Goal: Information Seeking & Learning: Find specific page/section

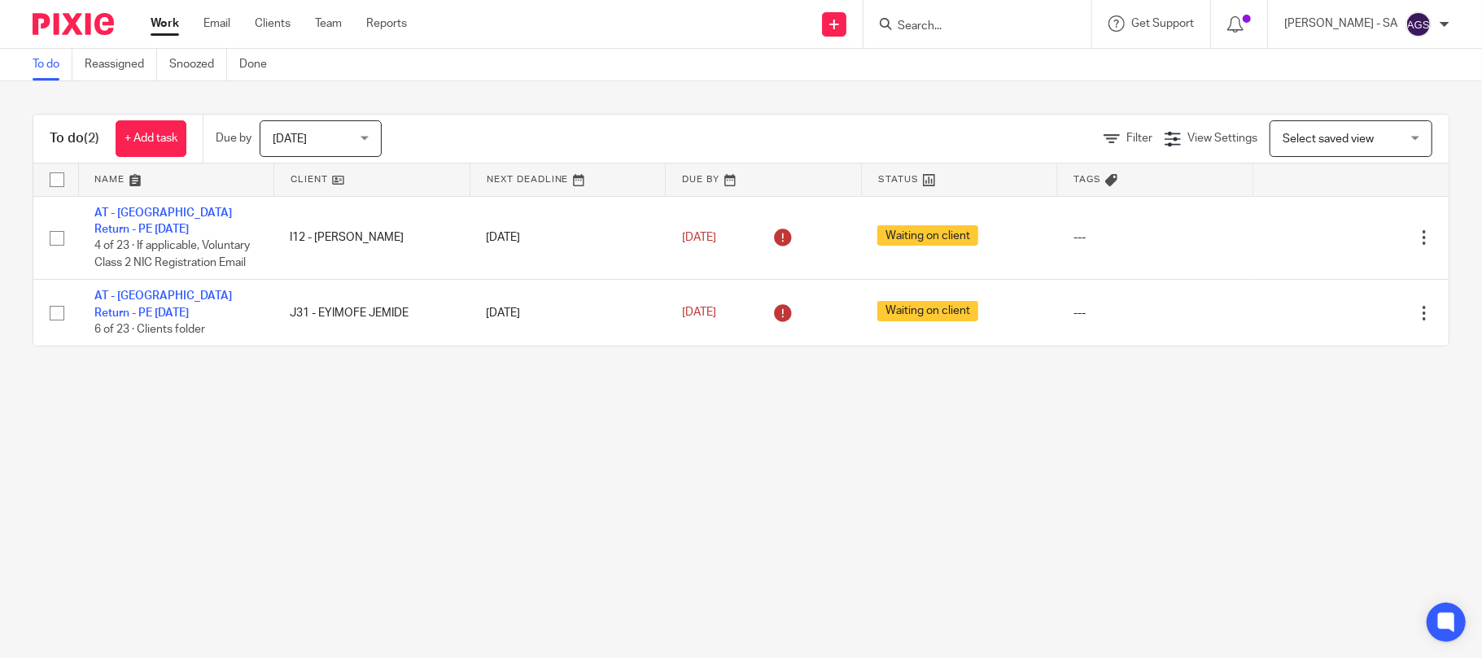
click at [946, 20] on input "Search" at bounding box center [969, 27] width 146 height 15
type input "A"
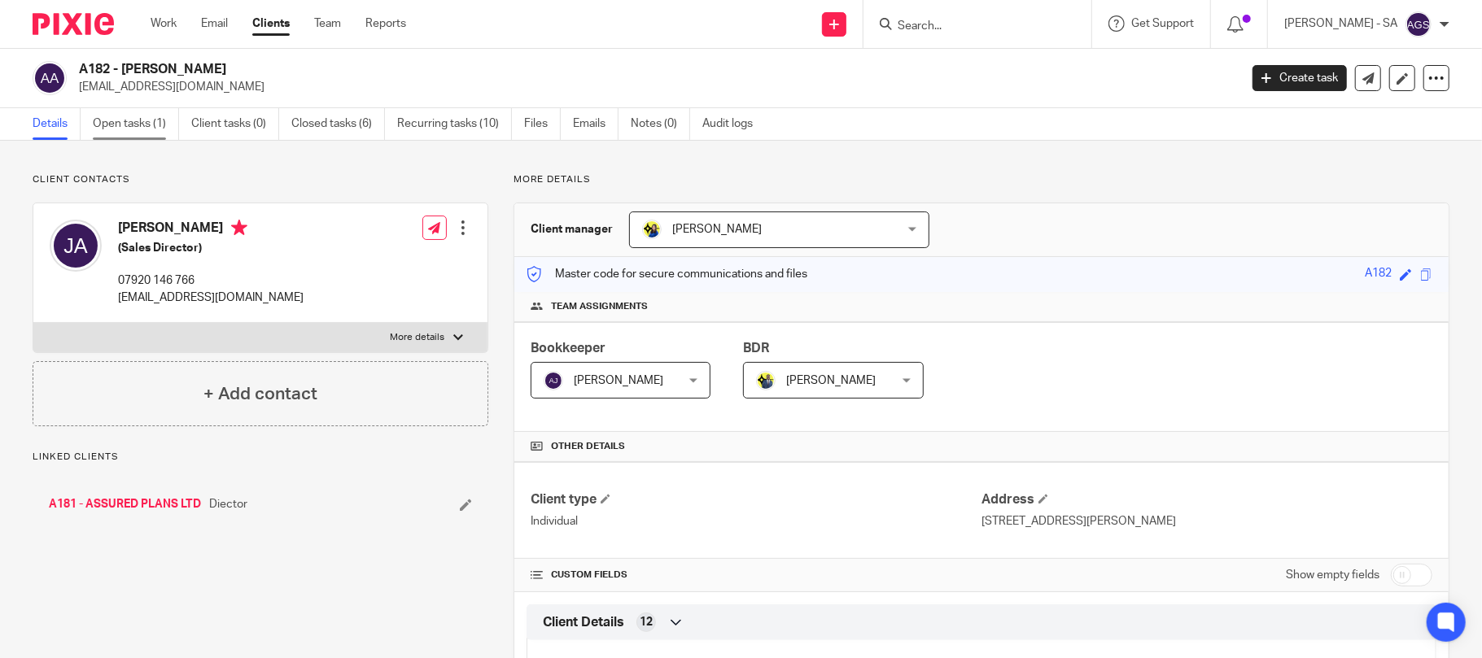
click at [124, 118] on link "Open tasks (1)" at bounding box center [136, 124] width 86 height 32
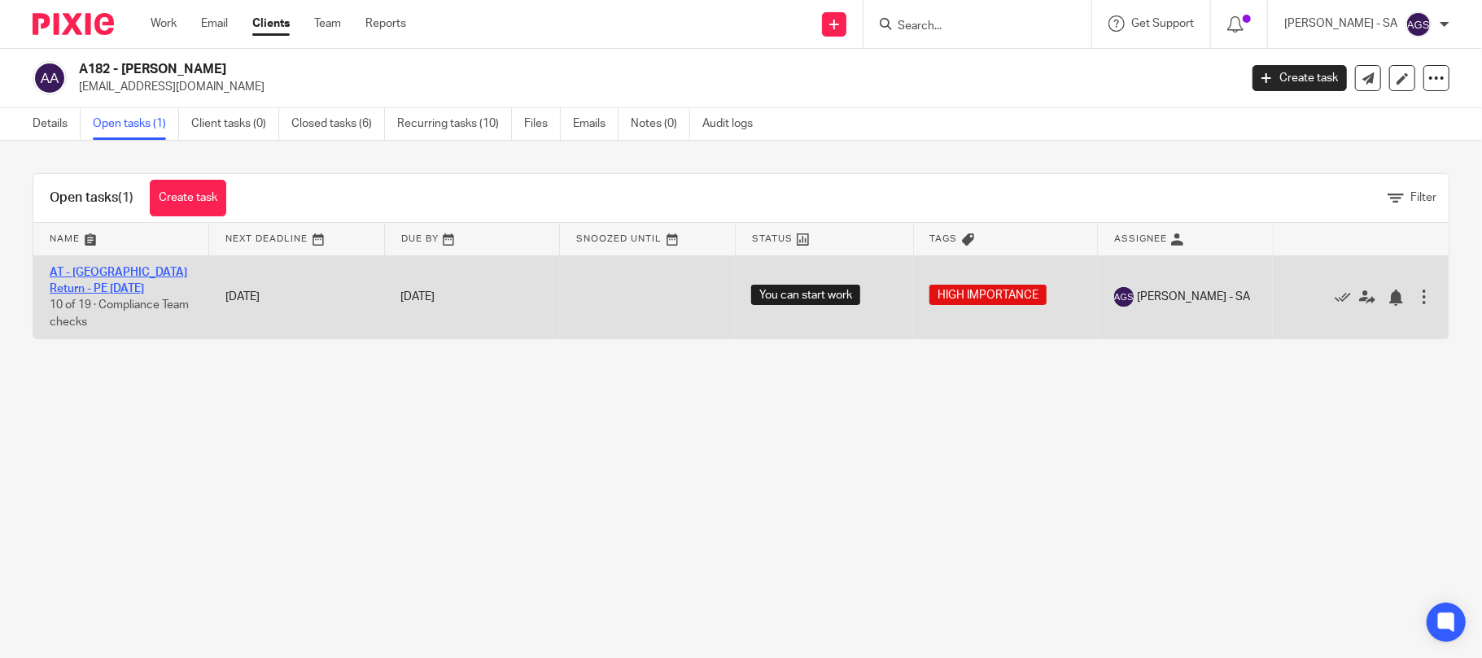
click at [146, 270] on link "AT - [GEOGRAPHIC_DATA] Return - PE [DATE]" at bounding box center [119, 281] width 138 height 28
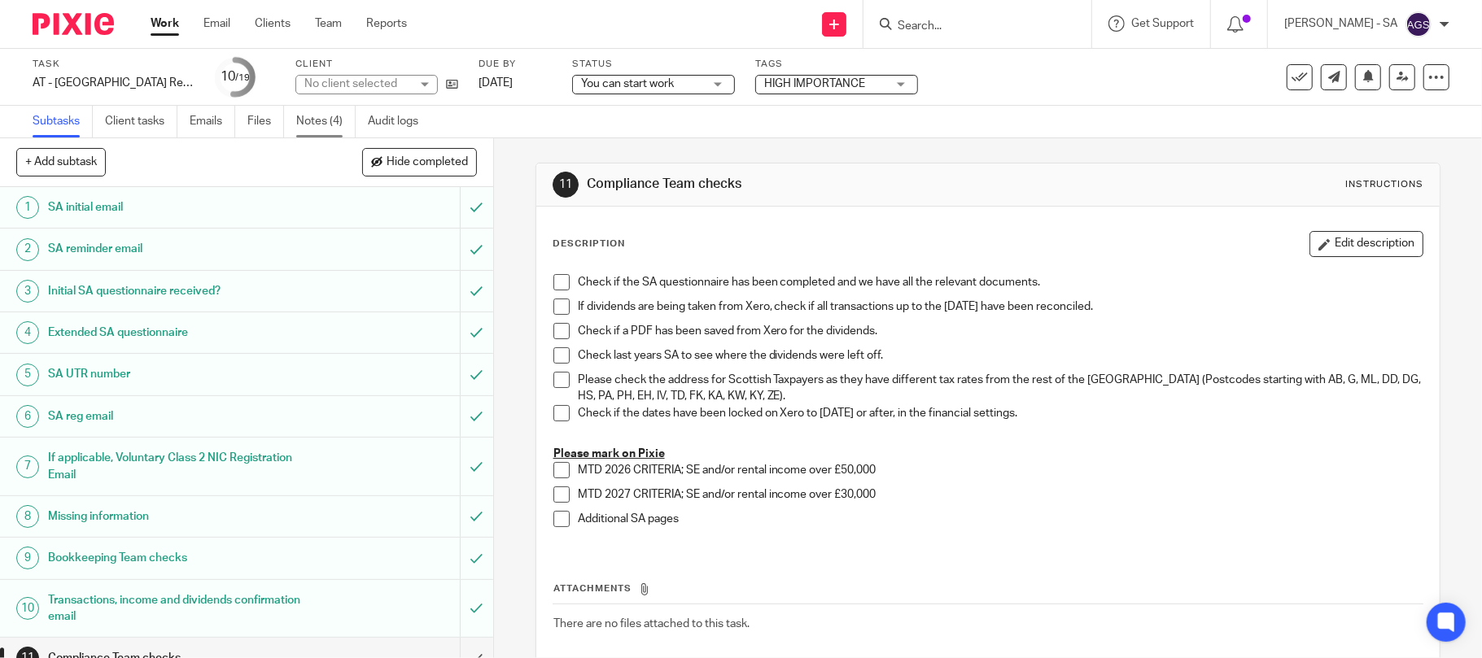
click at [307, 133] on link "Notes (4)" at bounding box center [325, 122] width 59 height 32
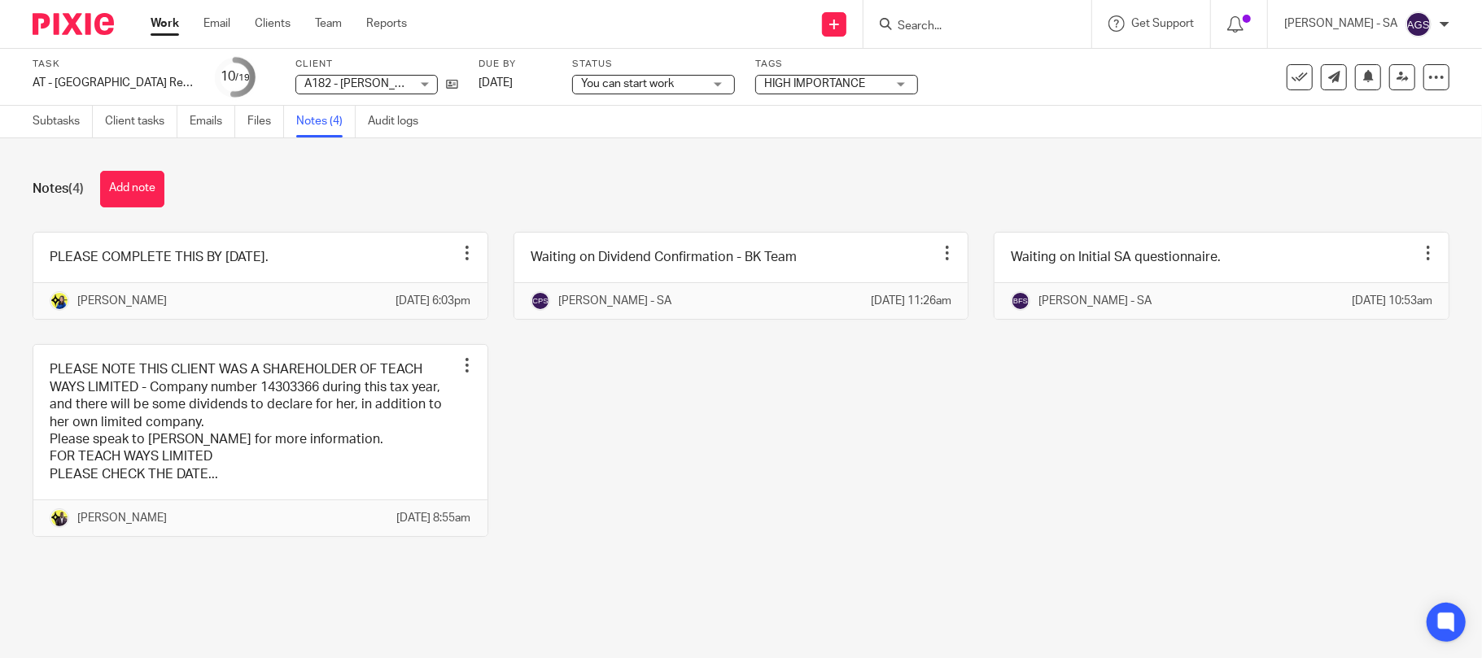
click at [590, 437] on div "PLEASE COMPLETE THIS BY TUESDAY 26TH AUGUST 2025. Edit note Delete note Bobo Le…" at bounding box center [728, 397] width 1442 height 330
click at [949, 431] on div "PLEASE COMPLETE THIS BY TUESDAY 26TH AUGUST 2025. Edit note Delete note Bobo Le…" at bounding box center [728, 397] width 1442 height 330
click at [616, 187] on div "Notes (4) Add note" at bounding box center [741, 189] width 1417 height 37
click at [320, 23] on link "Team" at bounding box center [328, 23] width 27 height 16
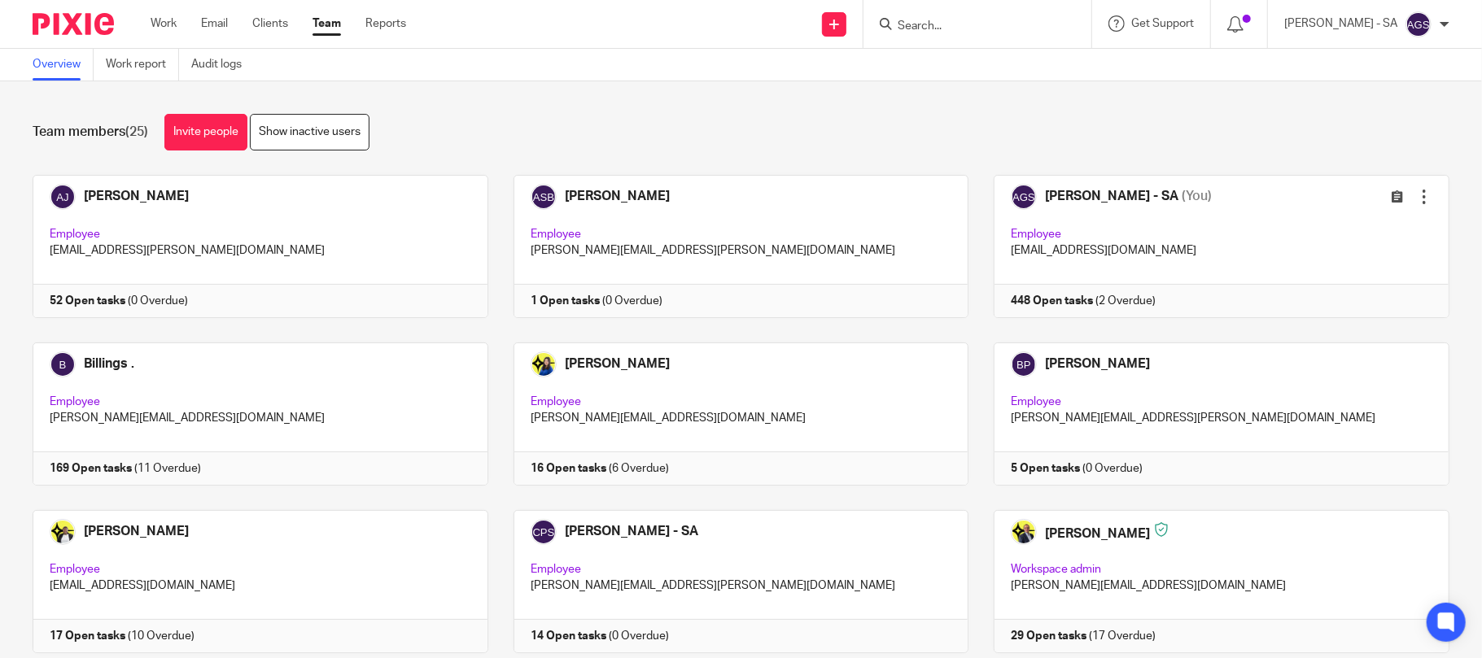
click at [907, 66] on div "Overview Work report Audit logs" at bounding box center [741, 65] width 1482 height 33
click at [853, 69] on div "Overview Work report Audit logs" at bounding box center [741, 65] width 1482 height 33
click at [942, 20] on input "Search" at bounding box center [969, 27] width 146 height 15
type input "C69"
click at [1003, 59] on link at bounding box center [1030, 69] width 275 height 37
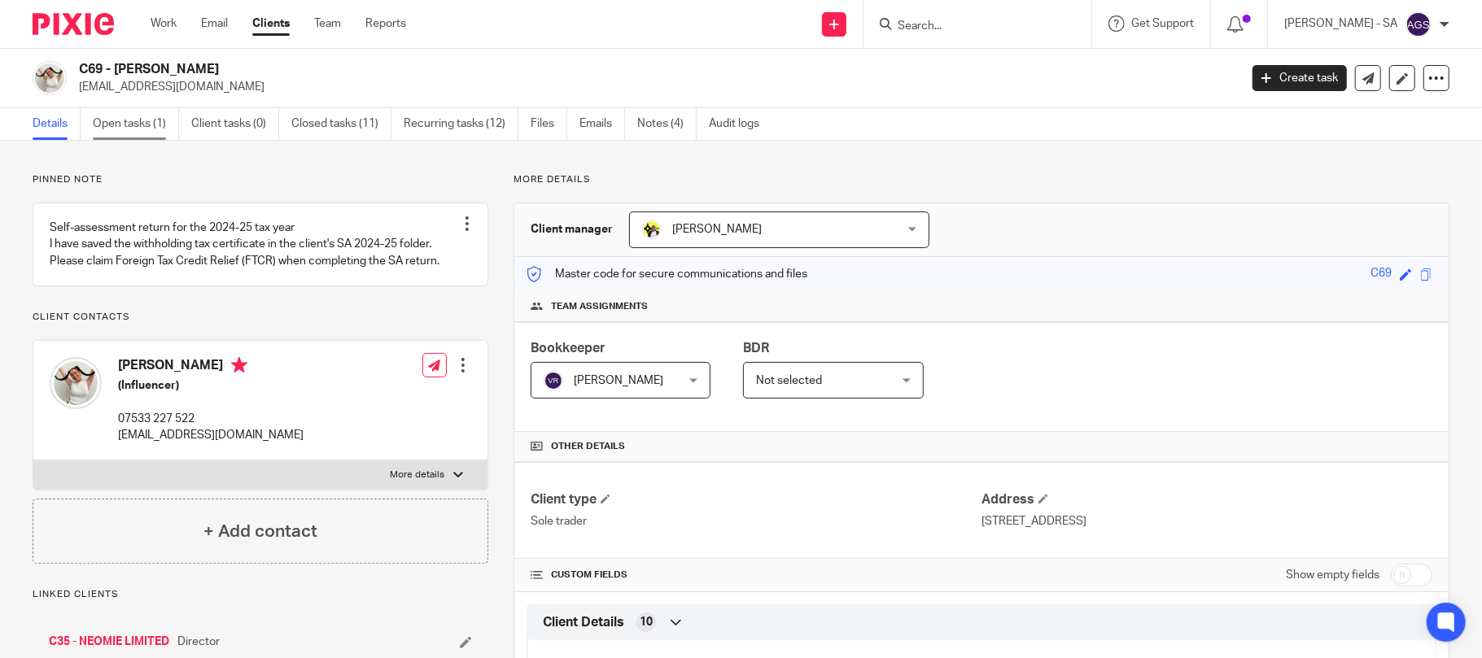
click at [115, 129] on link "Open tasks (1)" at bounding box center [136, 124] width 86 height 32
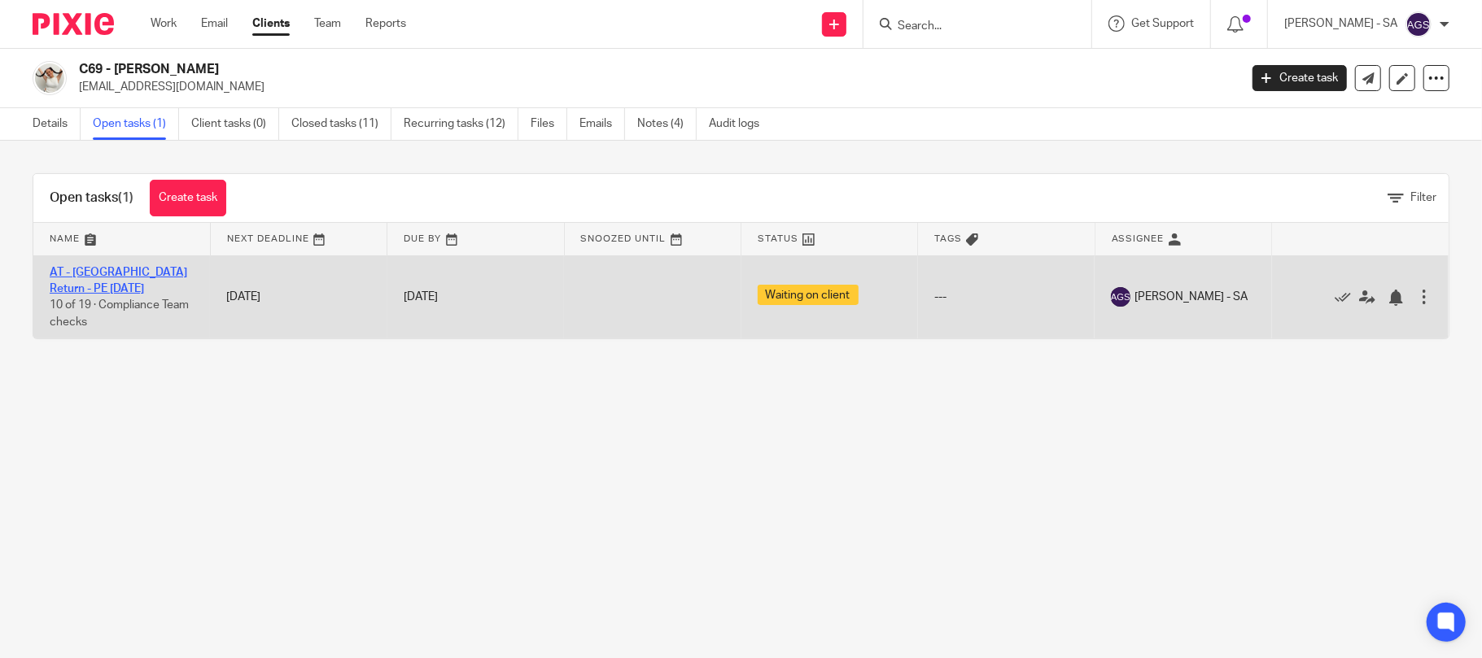
click at [90, 269] on link "AT - [GEOGRAPHIC_DATA] Return - PE [DATE]" at bounding box center [119, 281] width 138 height 28
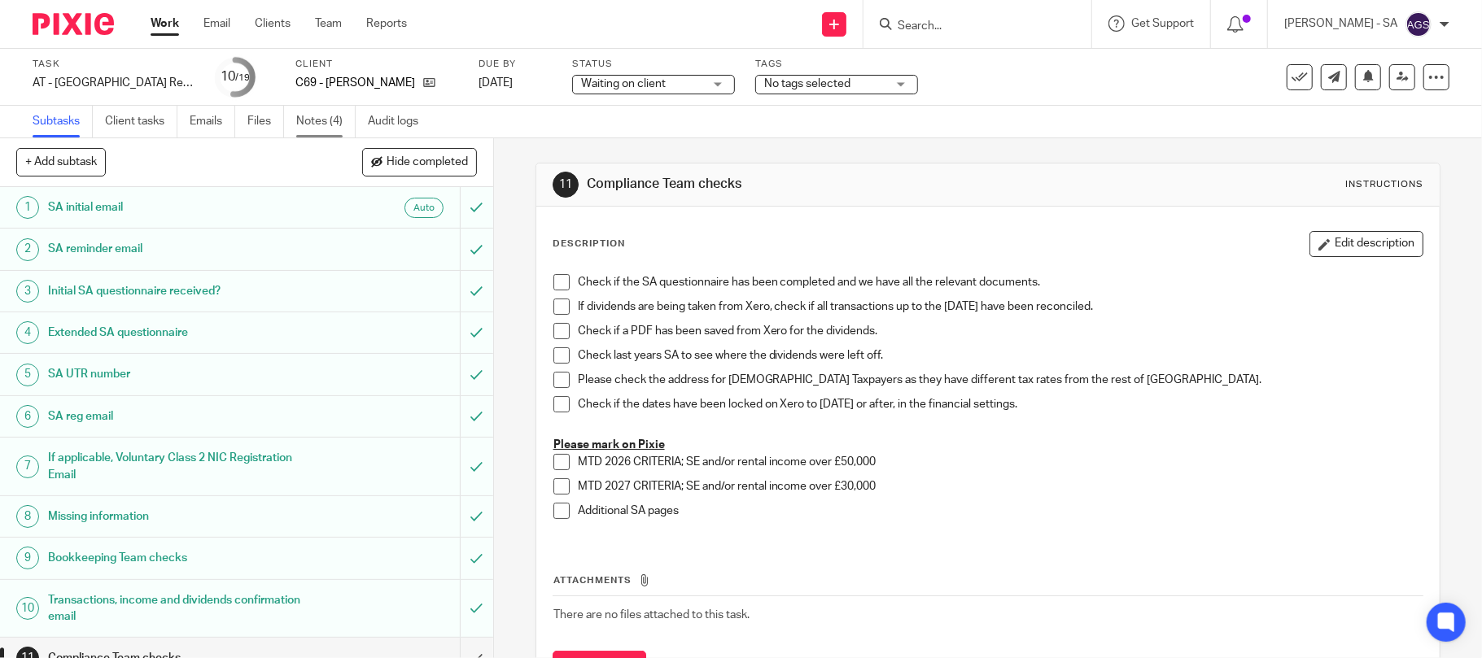
click at [329, 119] on link "Notes (4)" at bounding box center [325, 122] width 59 height 32
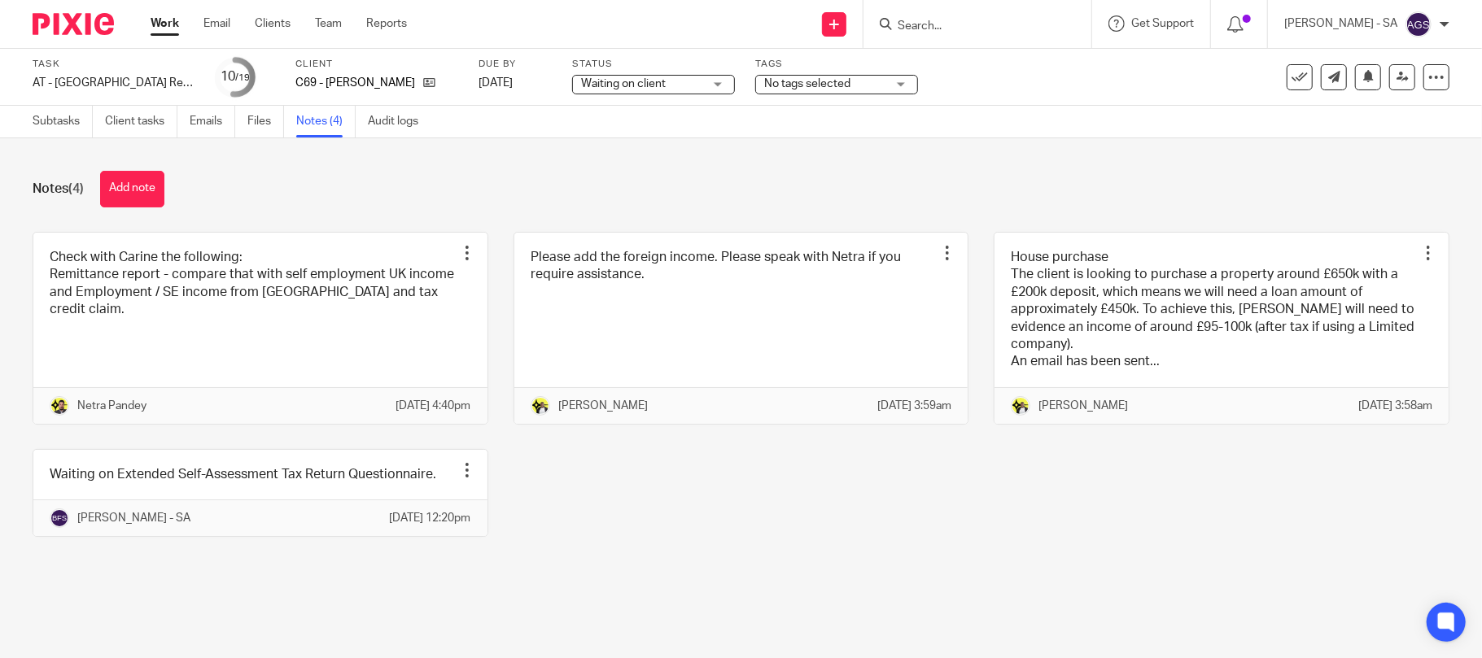
click at [864, 562] on div "Check with Carine the following: Remittance report - compare that with self emp…" at bounding box center [728, 397] width 1442 height 330
drag, startPoint x: 1016, startPoint y: 519, endPoint x: 596, endPoint y: 443, distance: 426.8
click at [1016, 519] on div "Check with Carine the following: Remittance report - compare that with self emp…" at bounding box center [728, 397] width 1442 height 330
click at [707, 489] on div "Check with Carine the following: Remittance report - compare that with self emp…" at bounding box center [728, 397] width 1442 height 330
click at [926, 29] on input "Search" at bounding box center [969, 27] width 146 height 15
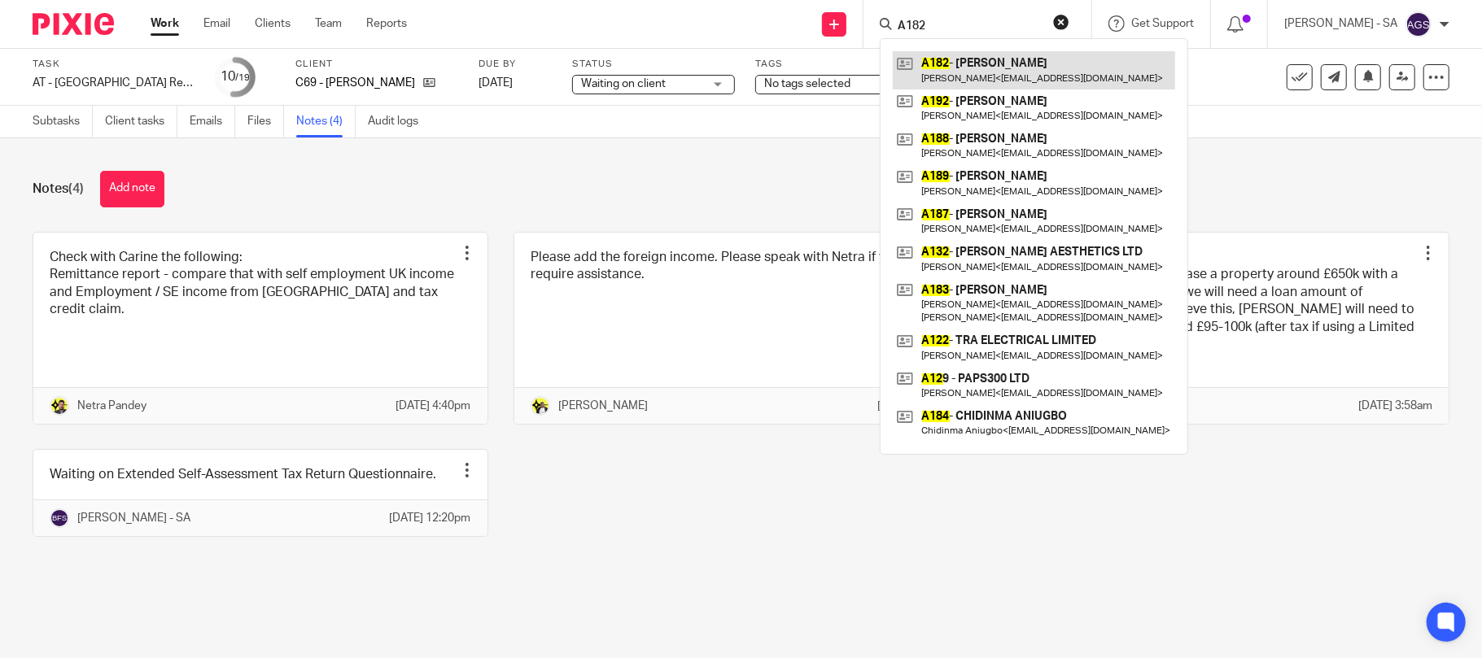
type input "A182"
click at [1023, 75] on link at bounding box center [1034, 69] width 282 height 37
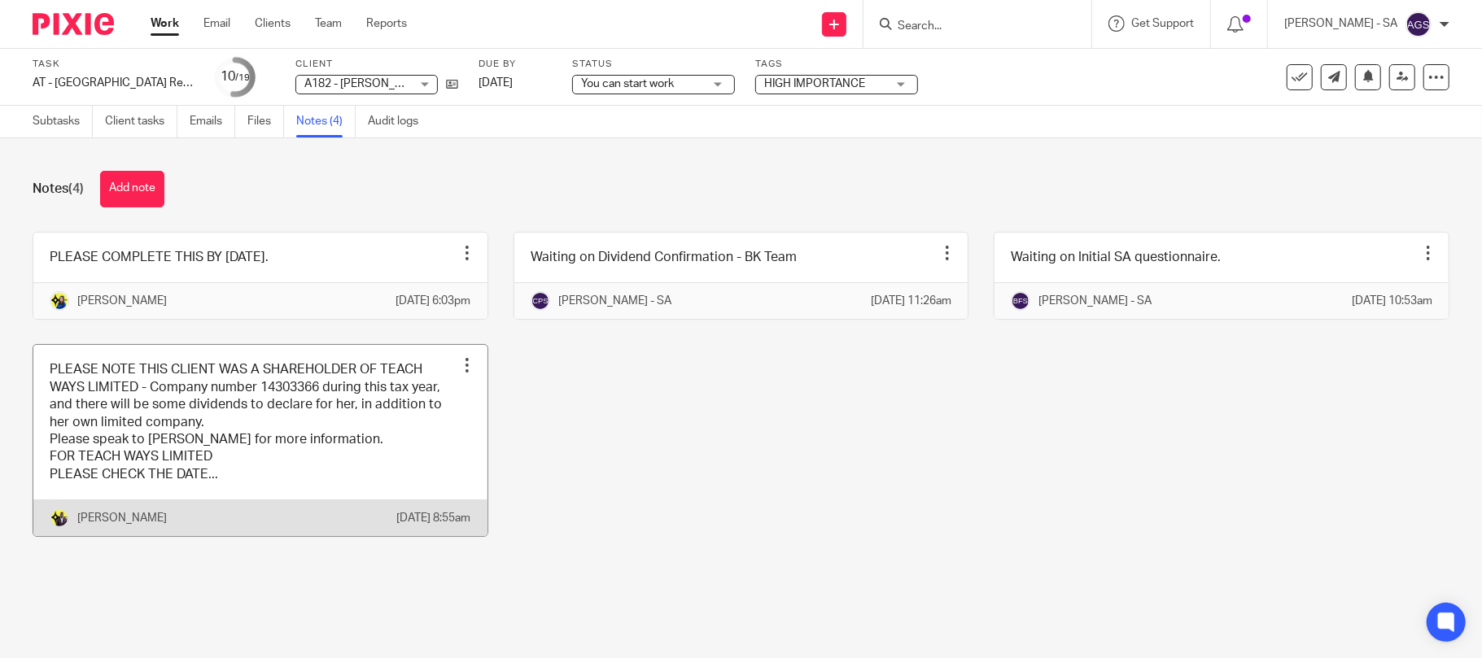
click at [313, 482] on link at bounding box center [260, 440] width 454 height 191
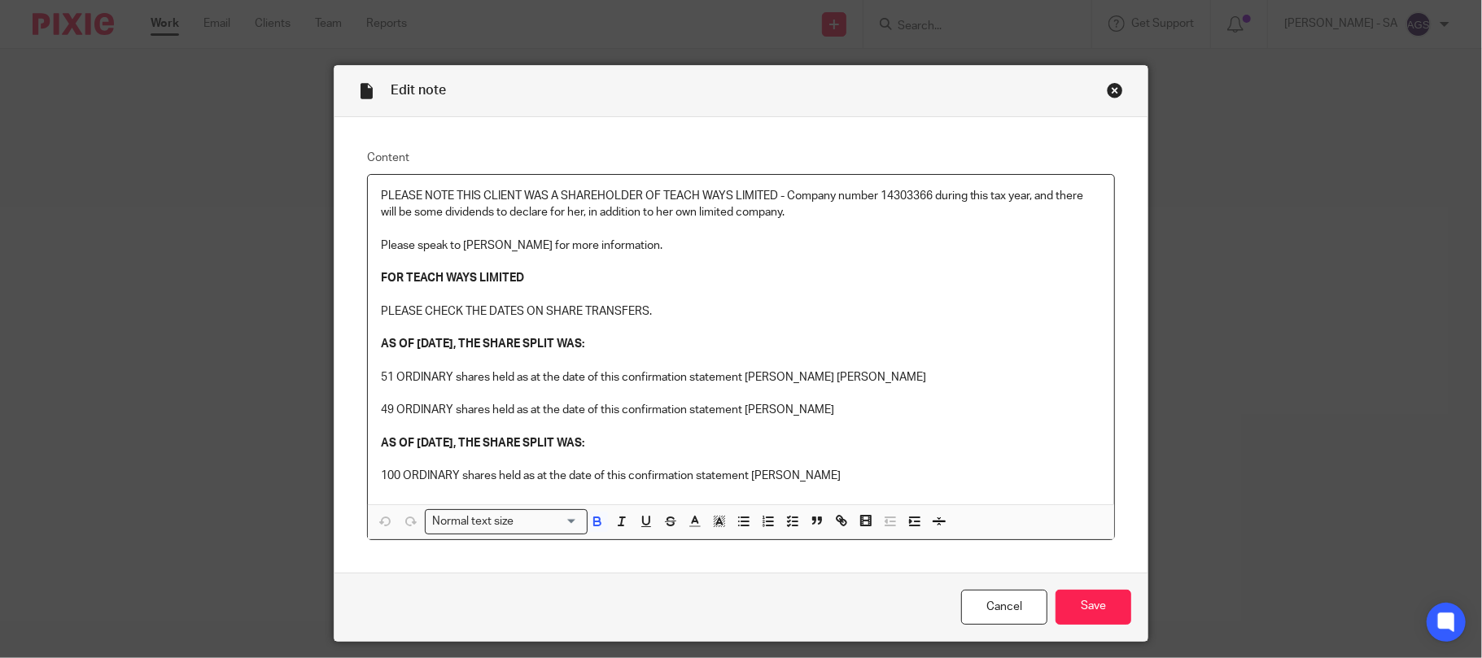
drag, startPoint x: 378, startPoint y: 346, endPoint x: 645, endPoint y: 352, distance: 266.2
click at [645, 352] on p "AS OF 17-08-2024, THE SHARE SPLIT WAS:" at bounding box center [741, 344] width 721 height 16
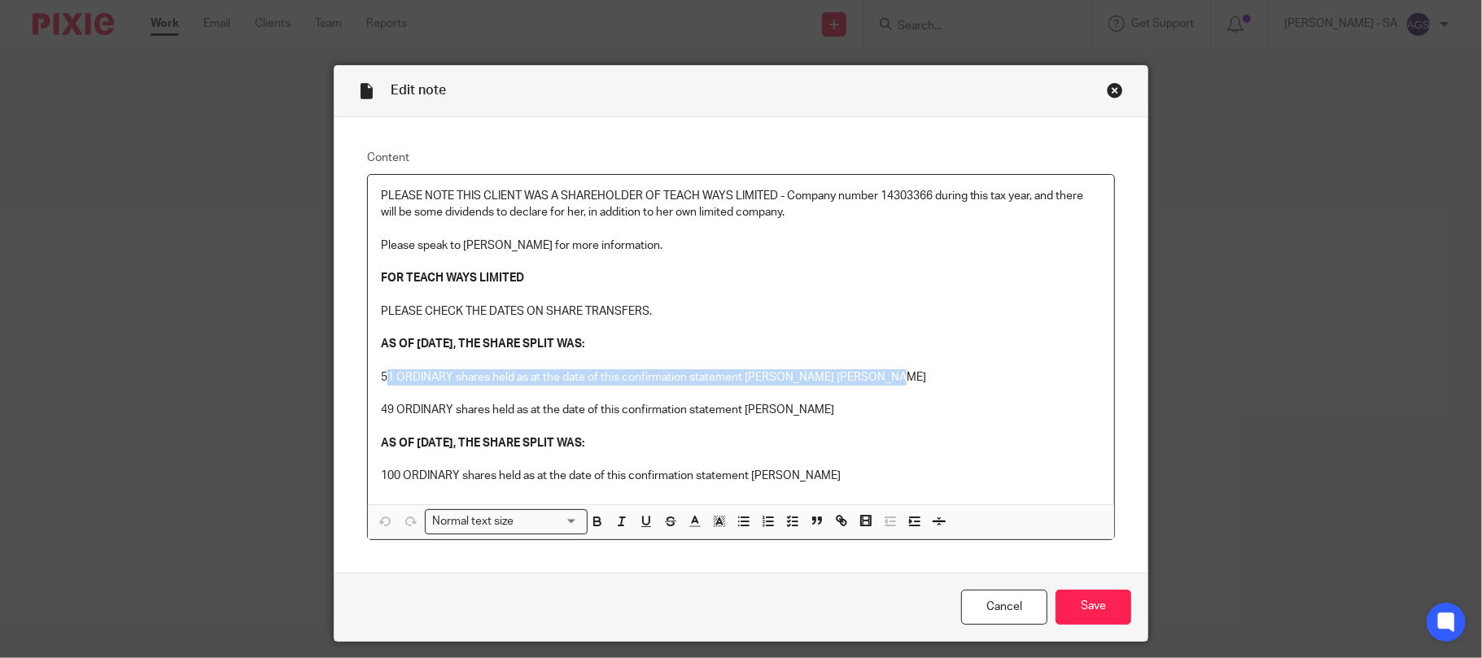
drag, startPoint x: 382, startPoint y: 378, endPoint x: 1003, endPoint y: 384, distance: 621.0
click at [1003, 384] on p "51 ORDINARY shares held as at the date of this confirmation statement JENNIFER …" at bounding box center [741, 377] width 721 height 16
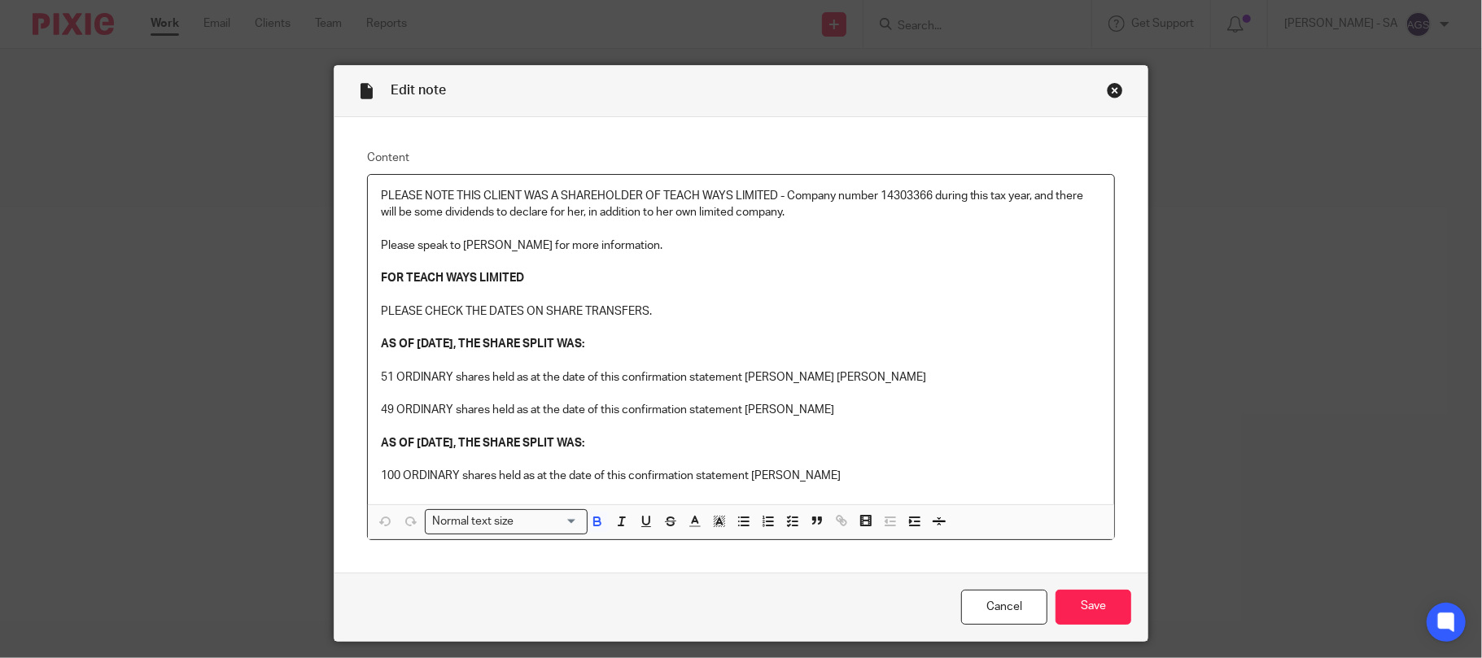
click at [421, 346] on strong "AS OF 17-08-2024, THE SHARE SPLIT WAS:" at bounding box center [482, 344] width 203 height 11
click at [503, 336] on p at bounding box center [741, 328] width 721 height 16
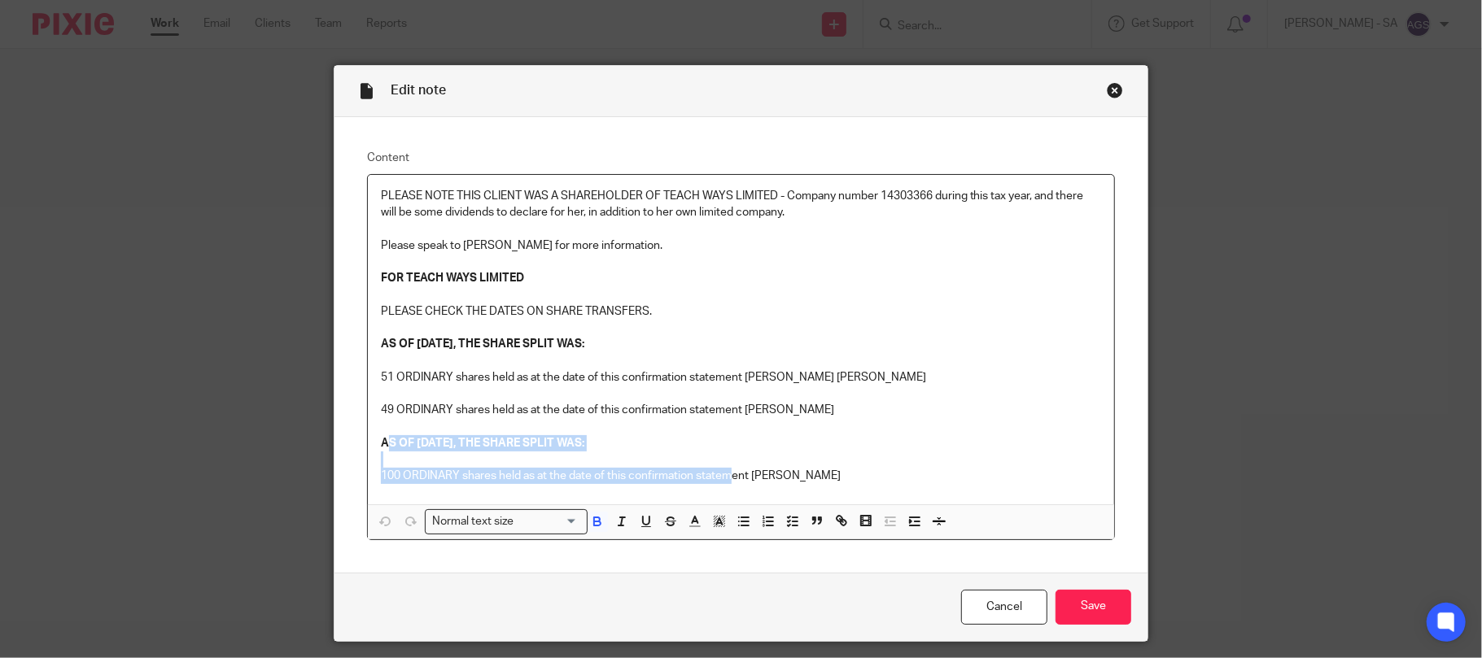
drag, startPoint x: 381, startPoint y: 451, endPoint x: 721, endPoint y: 483, distance: 341.7
click at [721, 483] on div "PLEASE NOTE THIS CLIENT WAS A SHAREHOLDER OF TEACH WAYS LIMITED - Company numbe…" at bounding box center [741, 340] width 747 height 330
click at [884, 446] on p "AS OF 03-04-2025, THE SHARE SPLIT WAS:" at bounding box center [741, 443] width 721 height 16
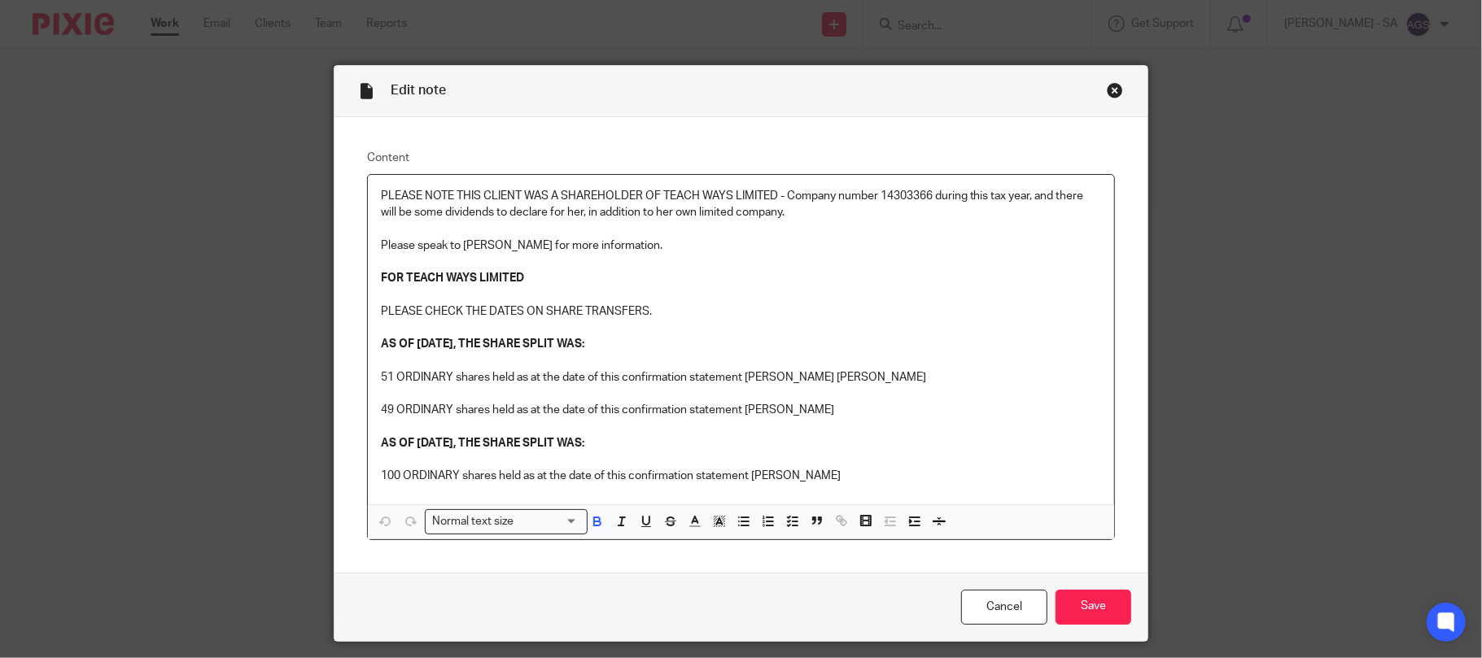
click at [1113, 88] on div "Close this dialog window" at bounding box center [1115, 90] width 16 height 16
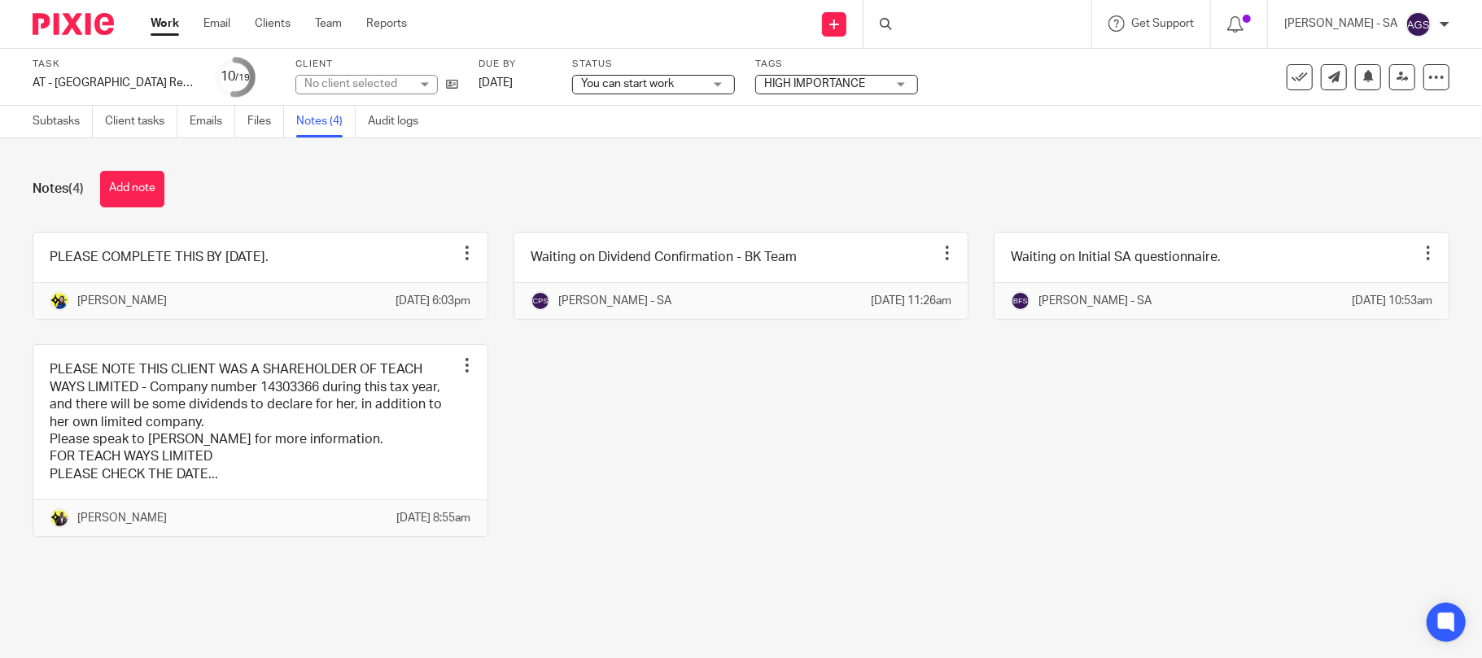
drag, startPoint x: 0, startPoint y: 0, endPoint x: 1237, endPoint y: 167, distance: 1248.2
click at [1237, 167] on div "Notes (4) Add note PLEASE COMPLETE THIS BY TUESDAY 26TH AUGUST 2025. Edit note …" at bounding box center [741, 366] width 1482 height 456
click at [333, 26] on link "Team" at bounding box center [328, 23] width 27 height 16
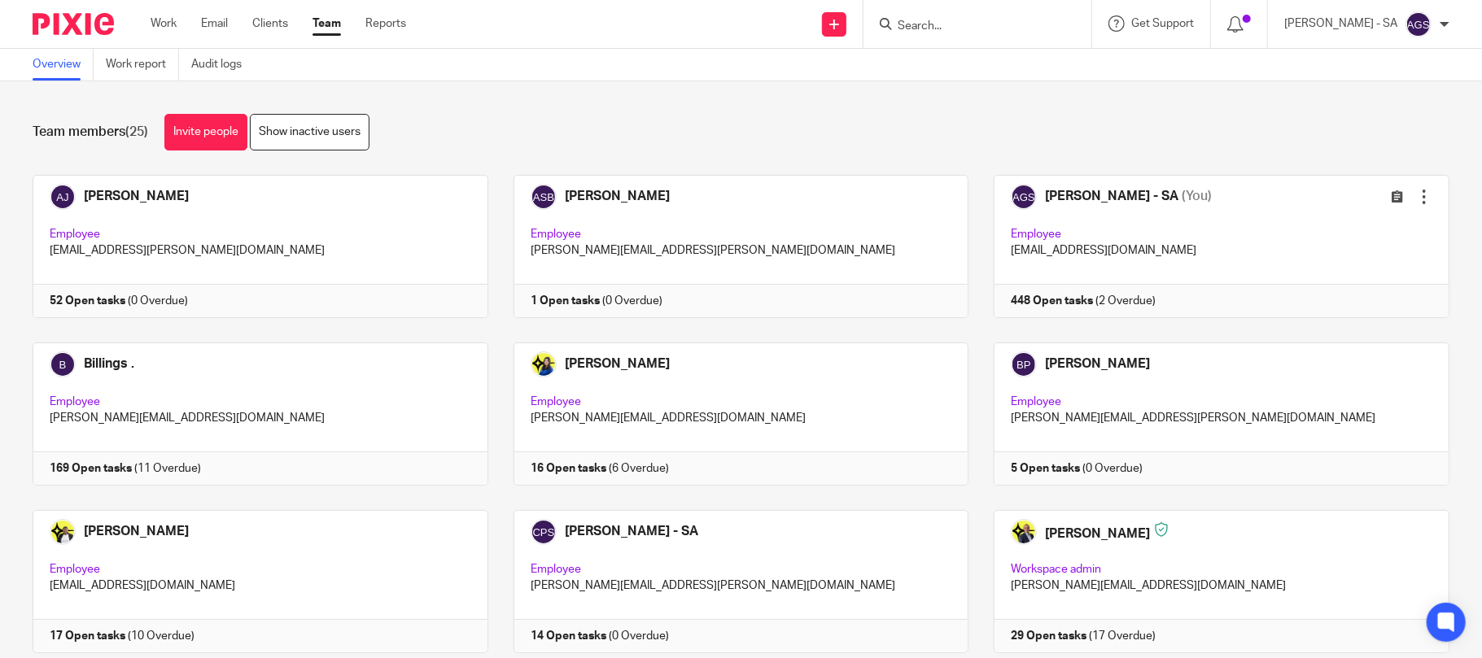
click at [700, 68] on div "Overview Work report Audit logs" at bounding box center [741, 65] width 1482 height 33
click at [601, 70] on div "Overview Work report Audit logs" at bounding box center [741, 65] width 1482 height 33
click at [945, 23] on input "Search" at bounding box center [969, 27] width 146 height 15
paste input "athank@bluedotebusiness.com"
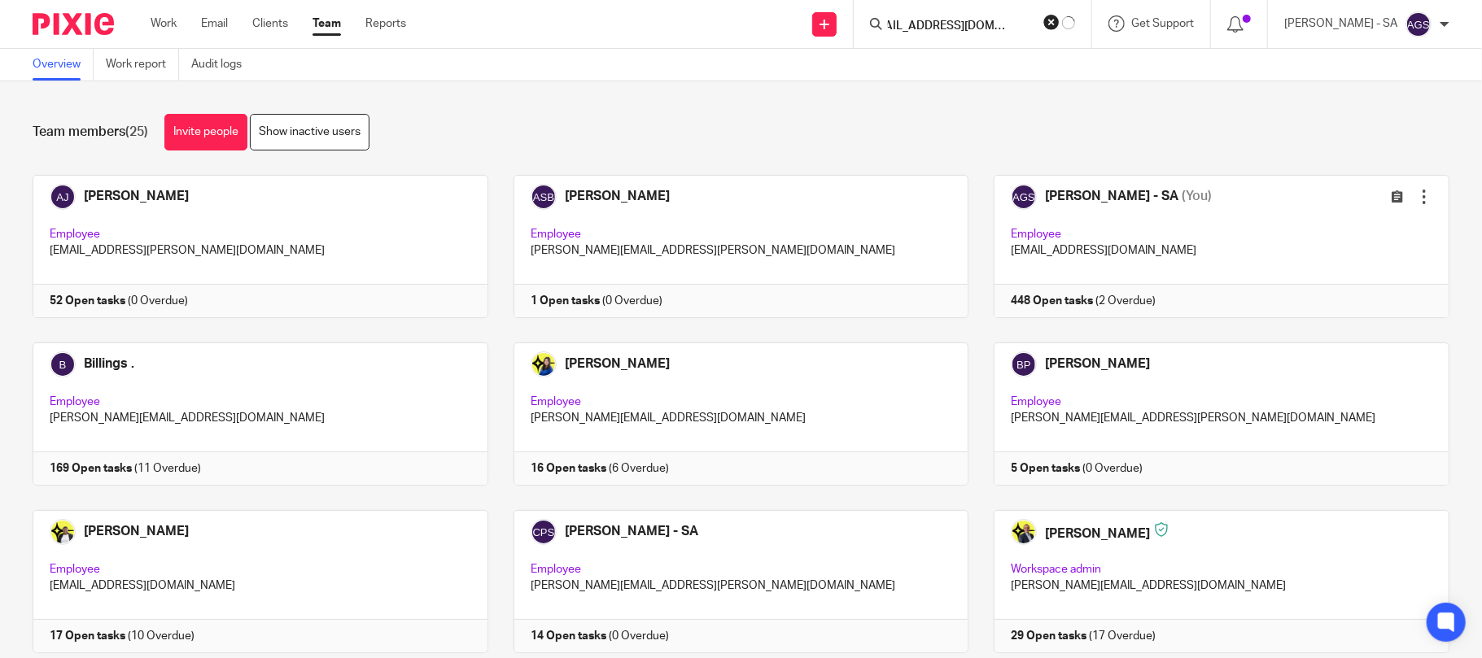
type input "athank@bluedotebusiness.com"
click button "submit" at bounding box center [0, 0] width 0 height 0
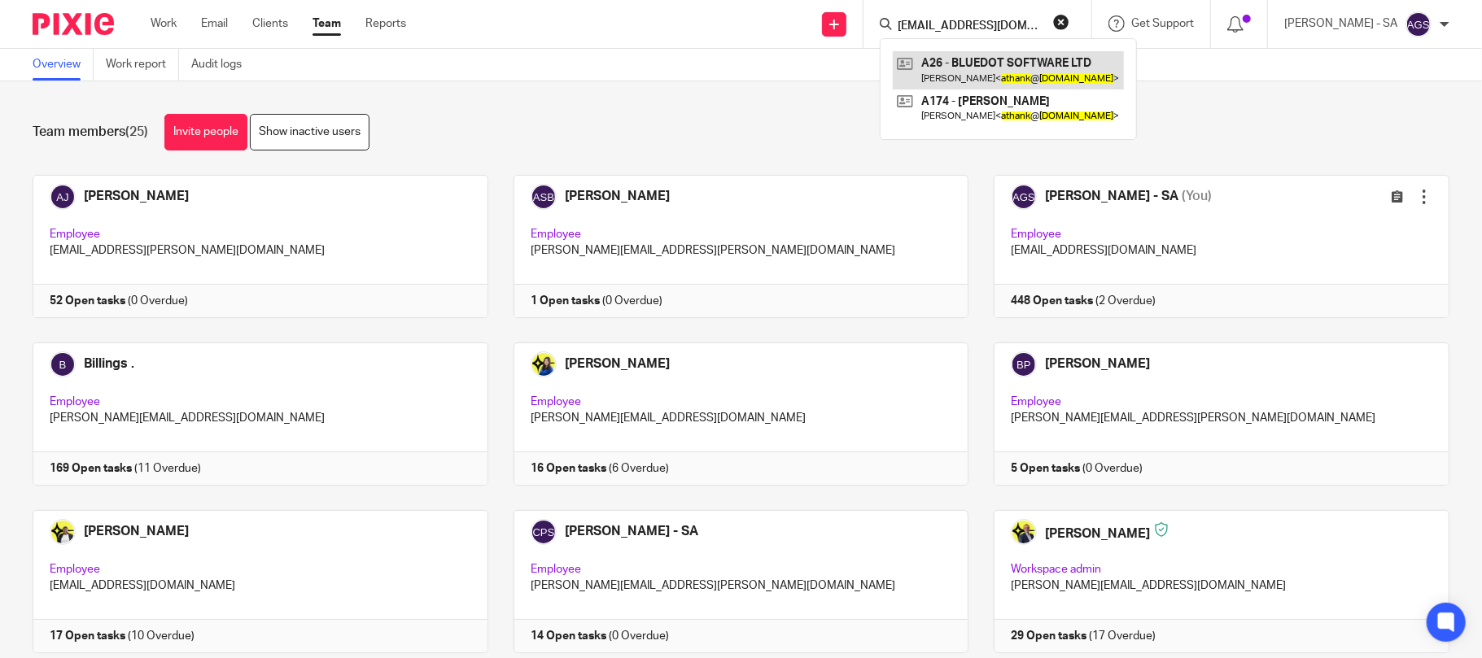
click at [1087, 65] on link at bounding box center [1008, 69] width 231 height 37
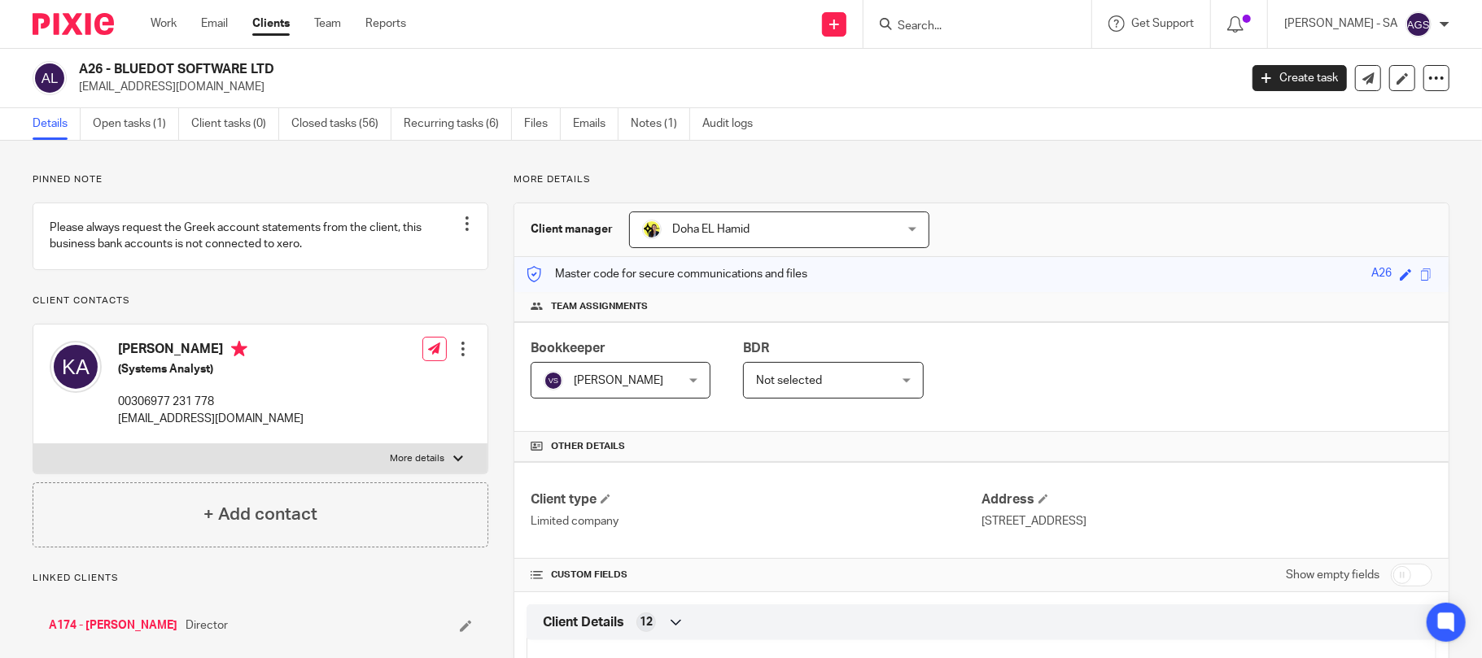
scroll to position [326, 0]
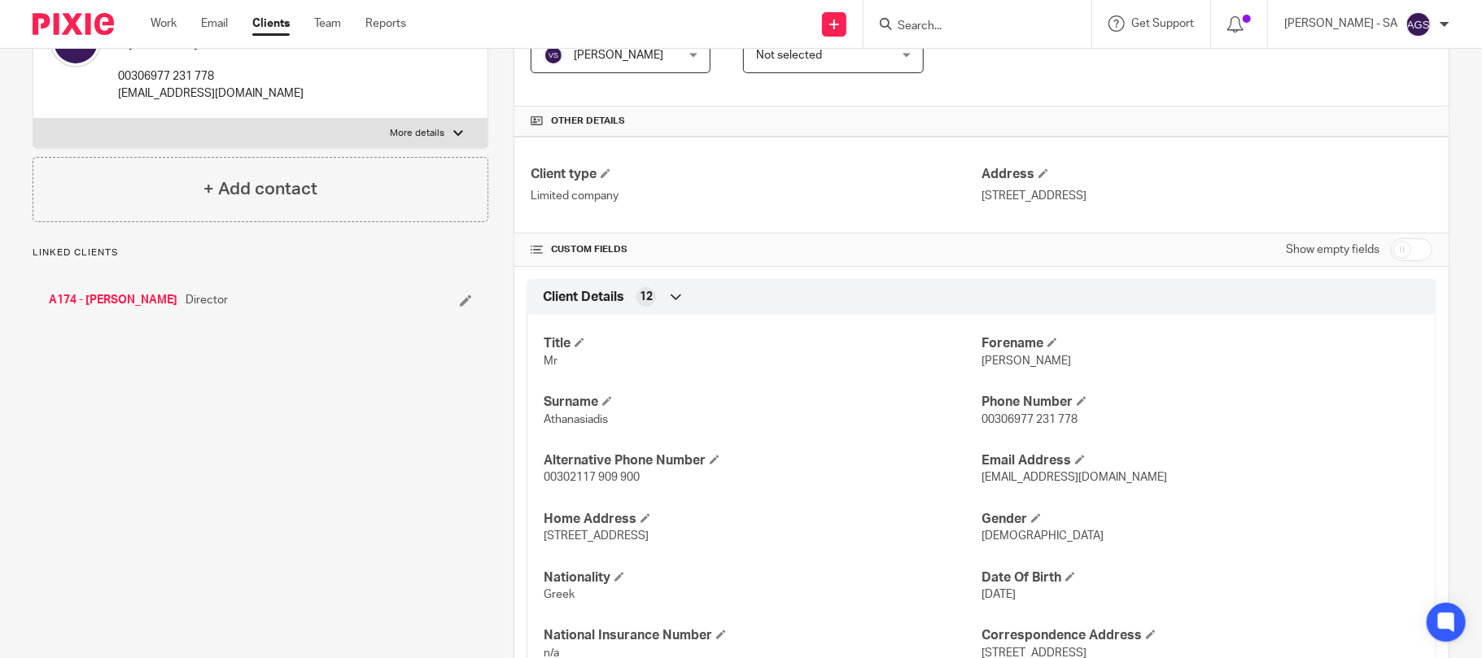
click at [133, 308] on link "A174 - [PERSON_NAME]" at bounding box center [113, 300] width 129 height 16
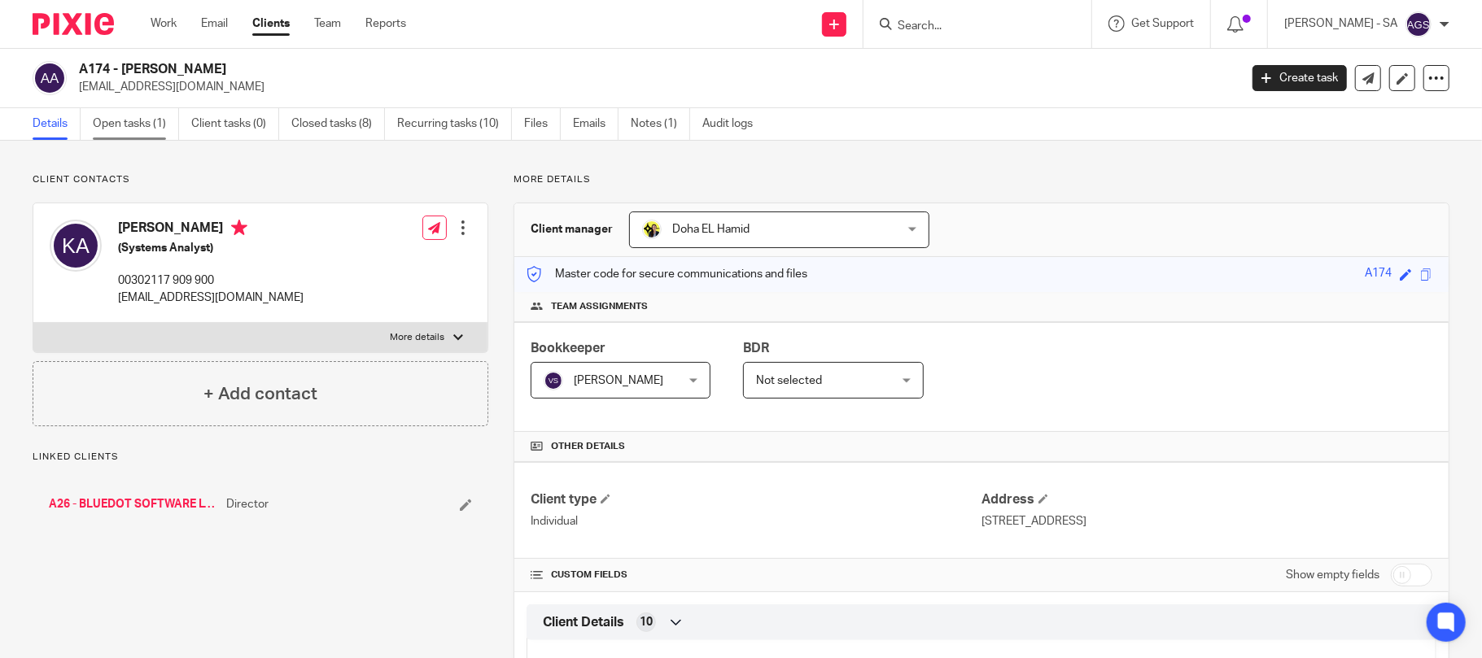
click at [132, 120] on link "Open tasks (1)" at bounding box center [136, 124] width 86 height 32
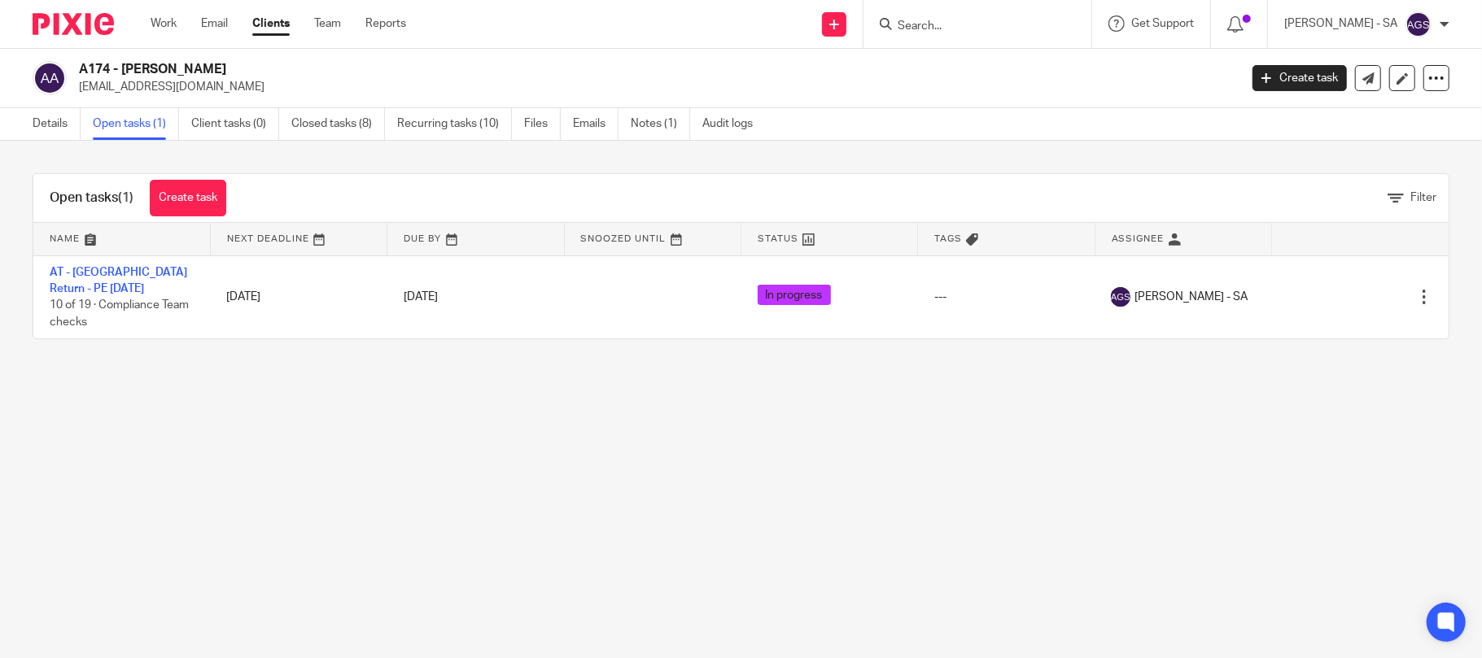
click at [210, 461] on main "A174 - [PERSON_NAME] [EMAIL_ADDRESS][DOMAIN_NAME] Create task Update from Compa…" at bounding box center [741, 329] width 1482 height 658
click at [411, 518] on main "A174 - [PERSON_NAME] [EMAIL_ADDRESS][DOMAIN_NAME] Create task Update from Compa…" at bounding box center [741, 329] width 1482 height 658
click at [501, 561] on main "A174 - [PERSON_NAME] [EMAIL_ADDRESS][DOMAIN_NAME] Create task Update from Compa…" at bounding box center [741, 329] width 1482 height 658
click at [404, 560] on main "A174 - [PERSON_NAME] [EMAIL_ADDRESS][DOMAIN_NAME] Create task Update from Compa…" at bounding box center [741, 329] width 1482 height 658
